Goal: Information Seeking & Learning: Learn about a topic

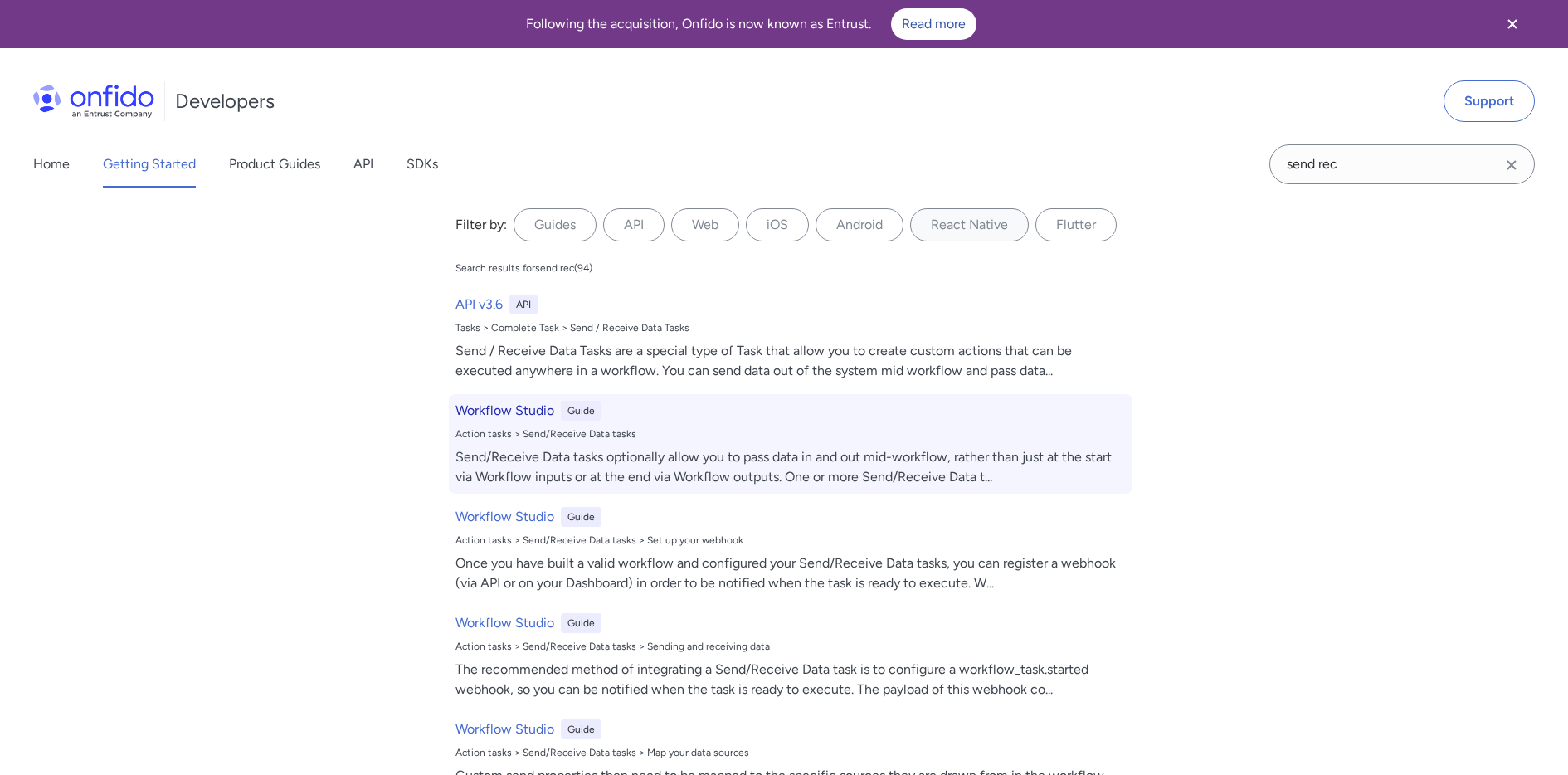
type input "send rec"
click at [528, 413] on h6 "Workflow Studio" at bounding box center [505, 411] width 99 height 20
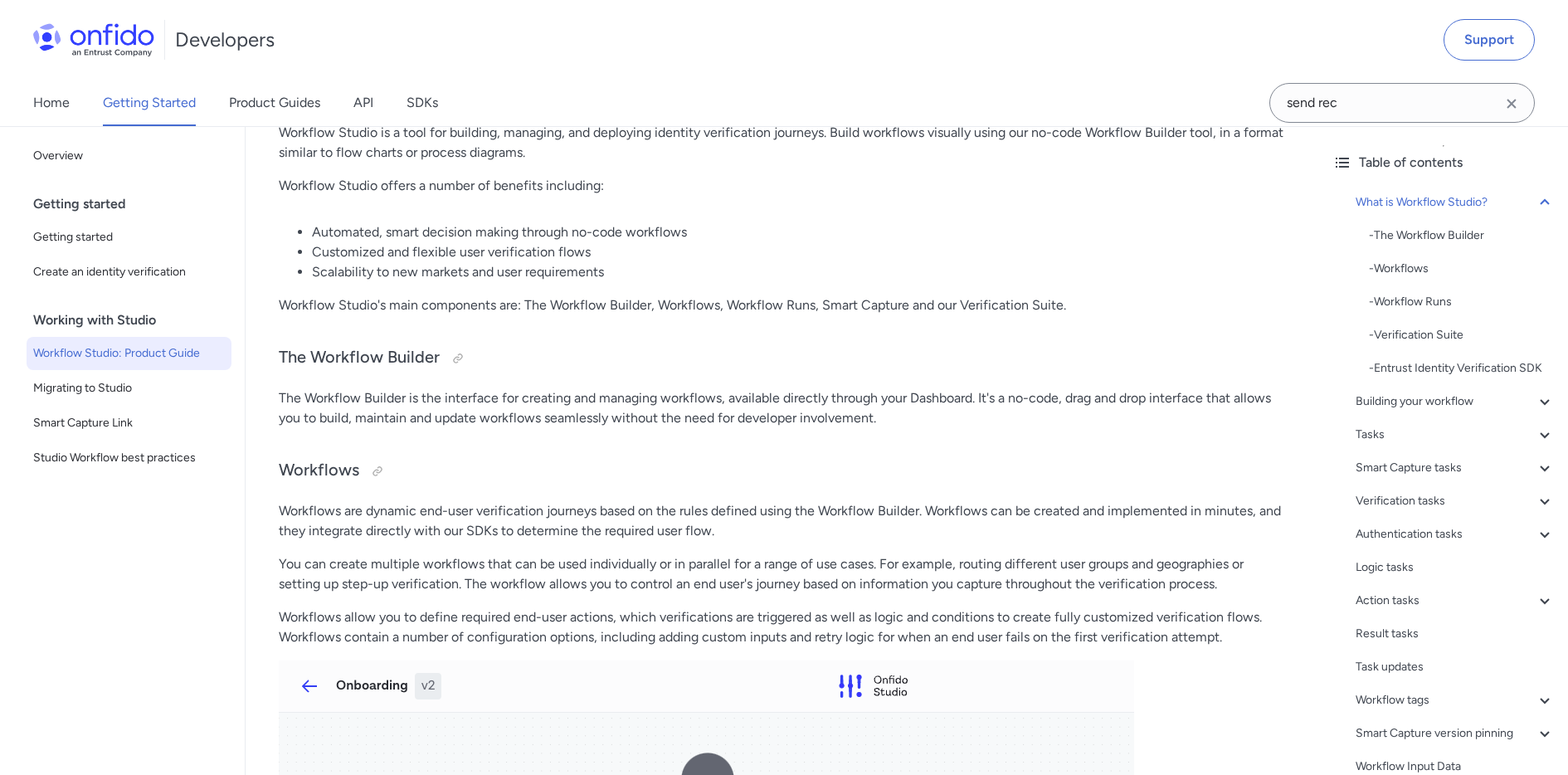
scroll to position [1452, 0]
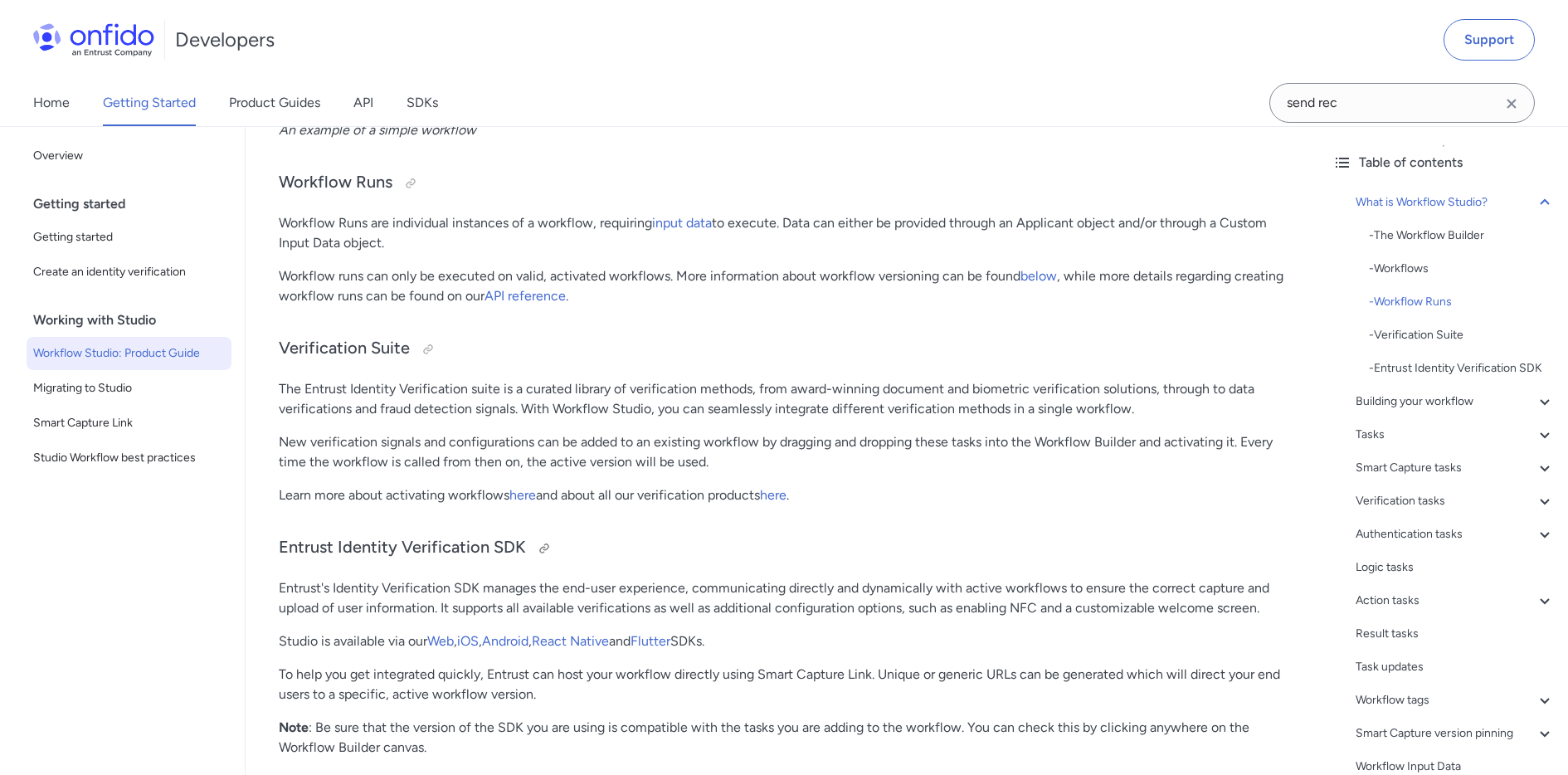
click at [649, 551] on h3 "Entrust Identity Verification SDK" at bounding box center [782, 549] width 1008 height 27
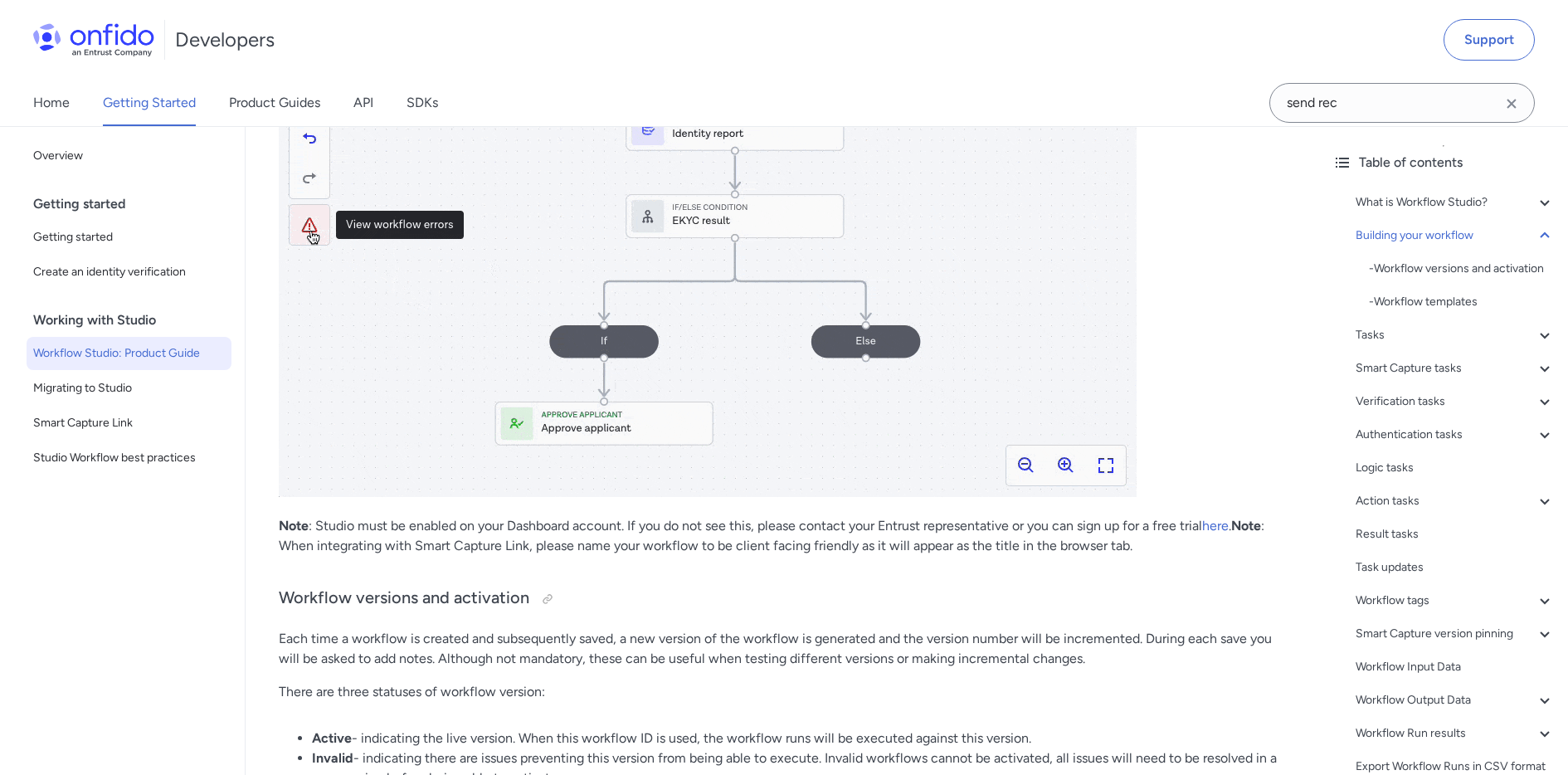
scroll to position [2691, 0]
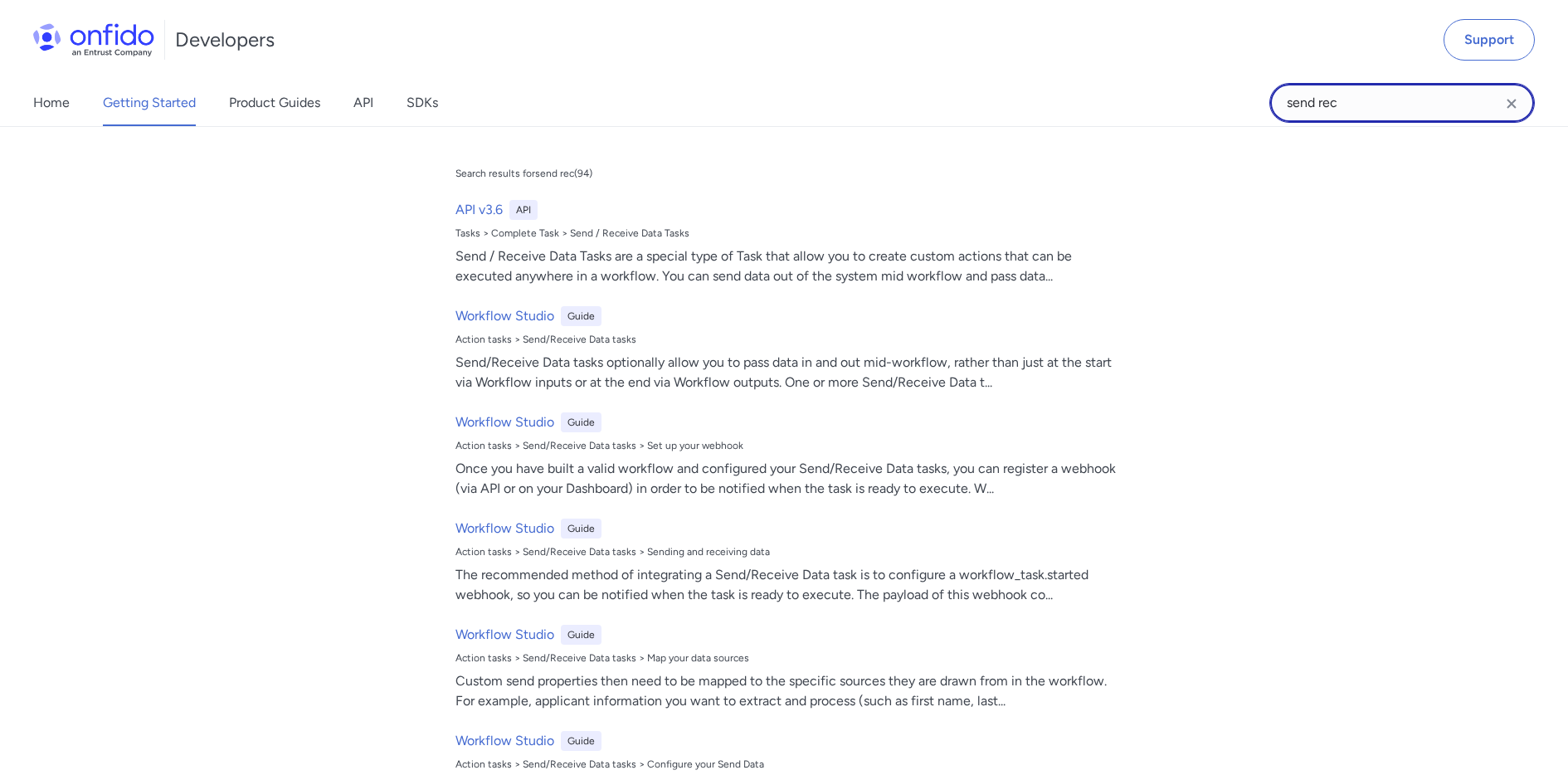
click at [1362, 102] on input "send rec" at bounding box center [1402, 103] width 266 height 40
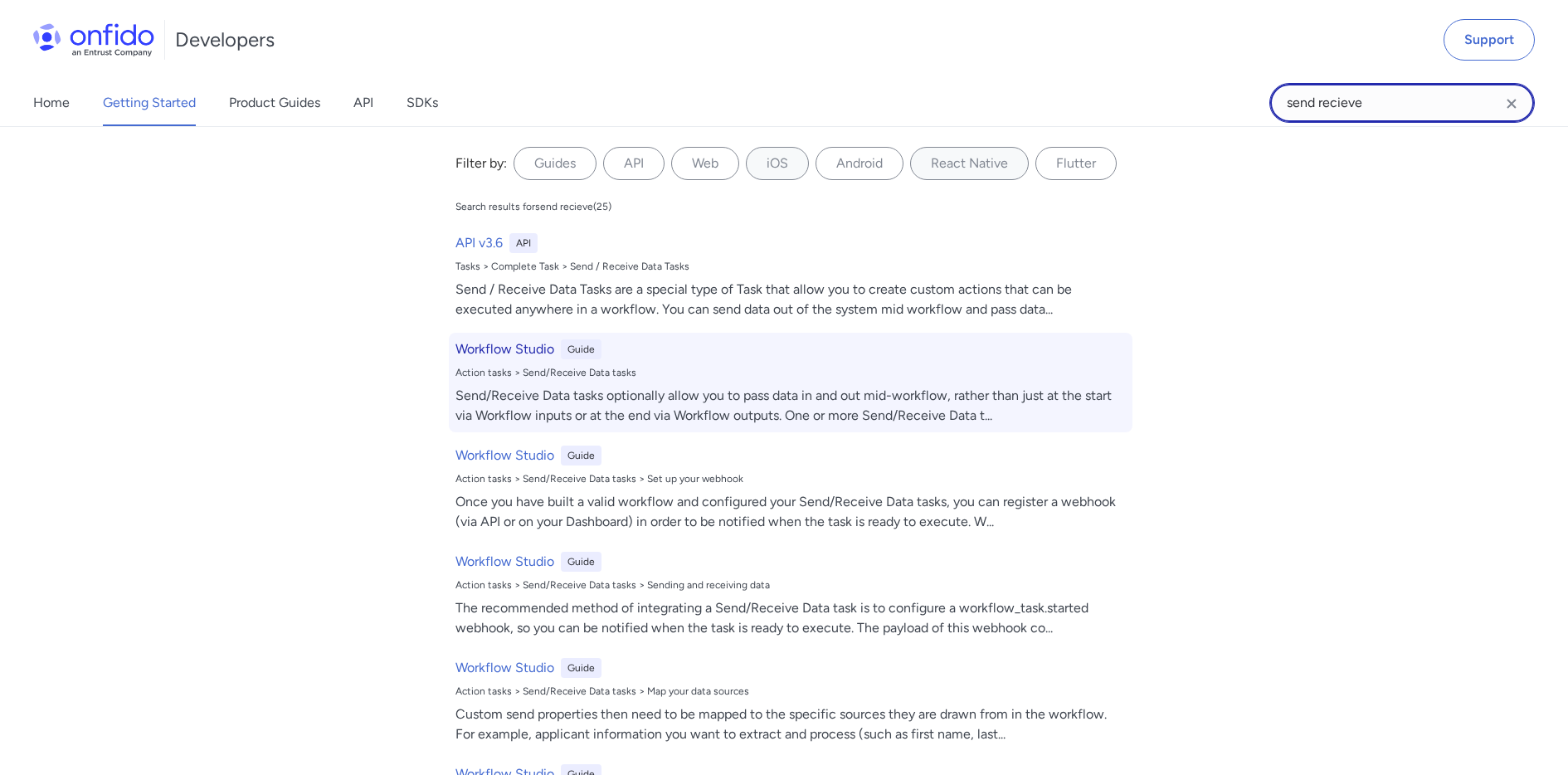
type input "send recieve"
click at [488, 351] on h6 "Workflow Studio" at bounding box center [505, 350] width 99 height 20
